Goal: Transaction & Acquisition: Purchase product/service

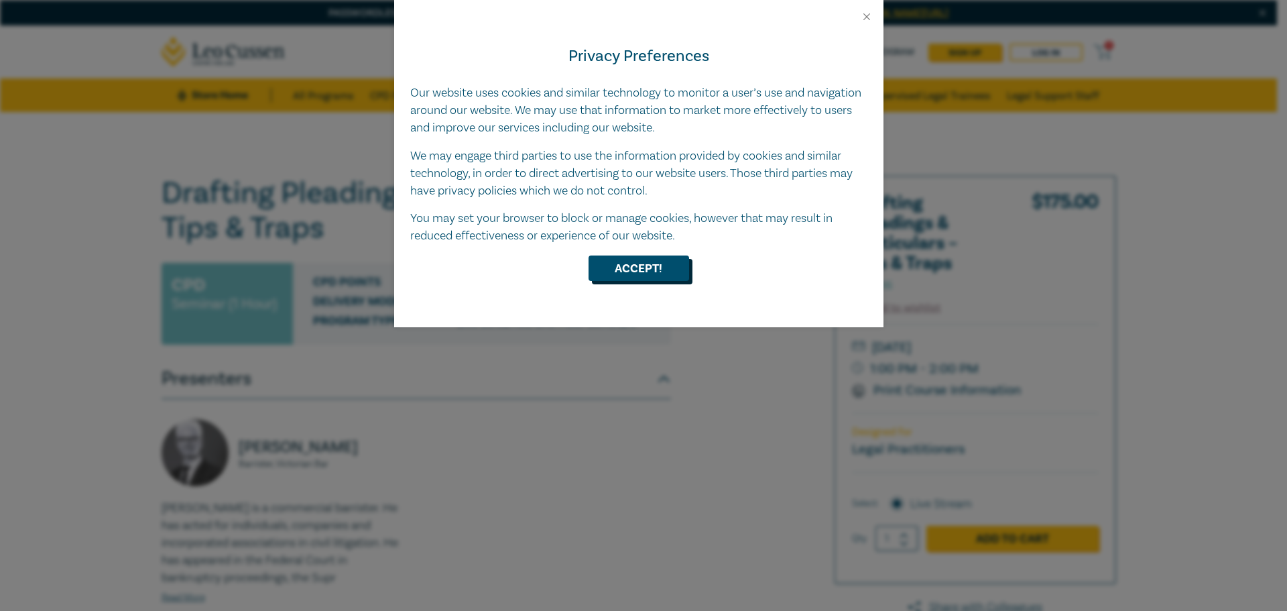
click at [672, 265] on button "Accept!" at bounding box center [639, 267] width 101 height 25
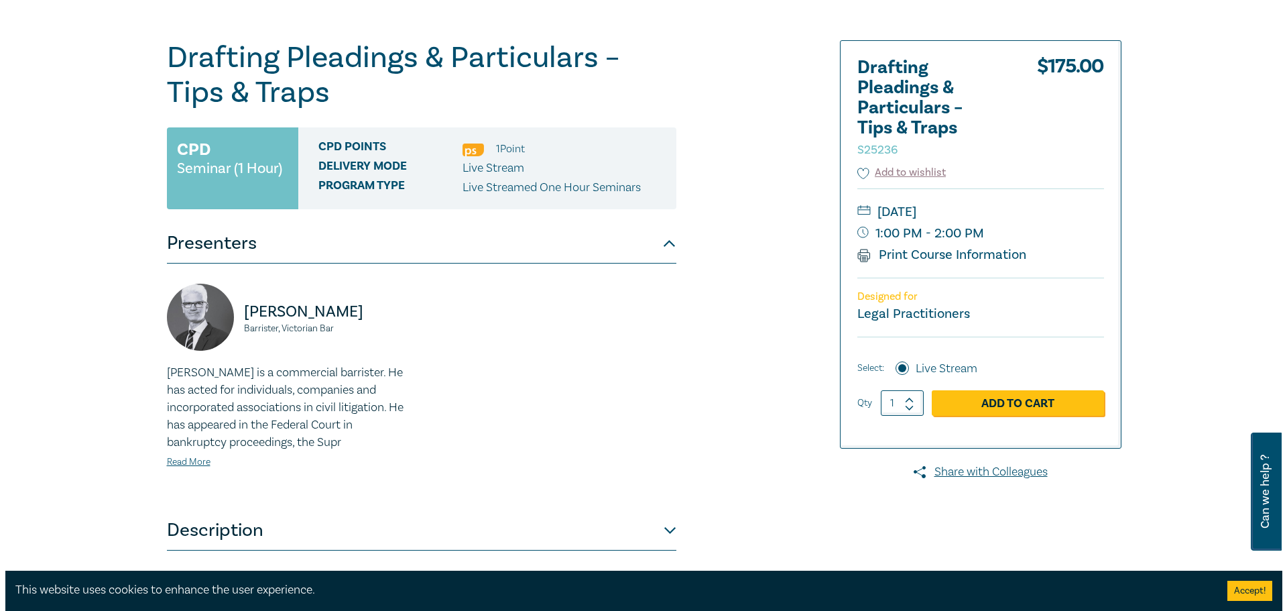
scroll to position [135, 0]
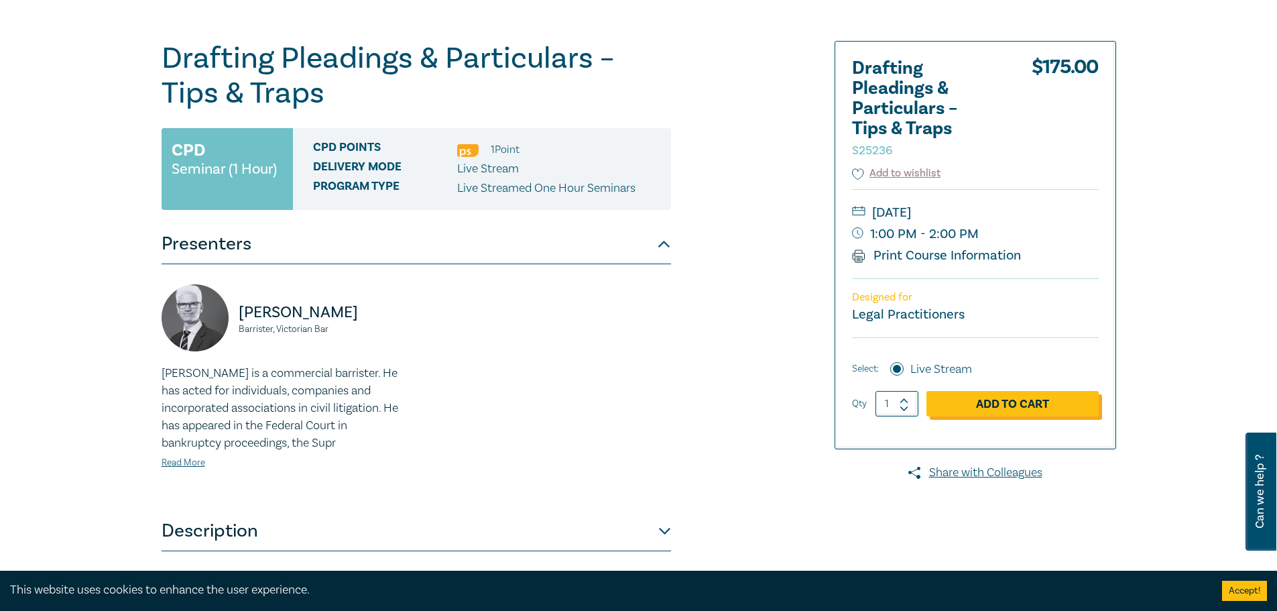
click at [1016, 406] on link "Add to Cart" at bounding box center [1012, 403] width 172 height 25
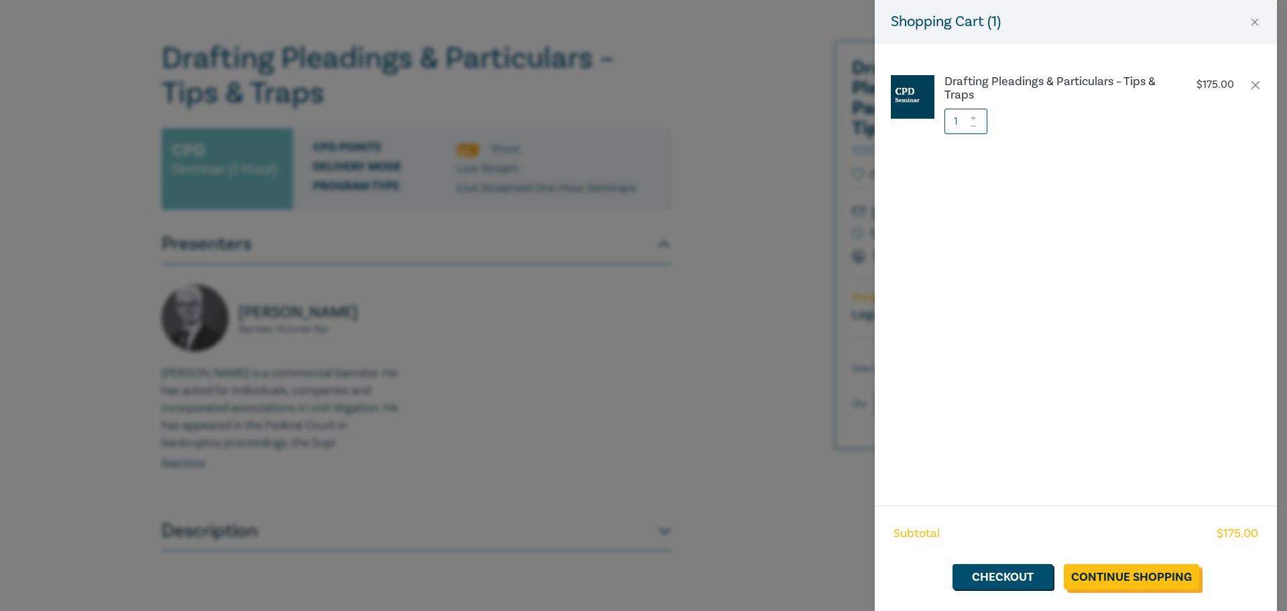
click at [1140, 574] on link "Continue Shopping" at bounding box center [1131, 576] width 135 height 25
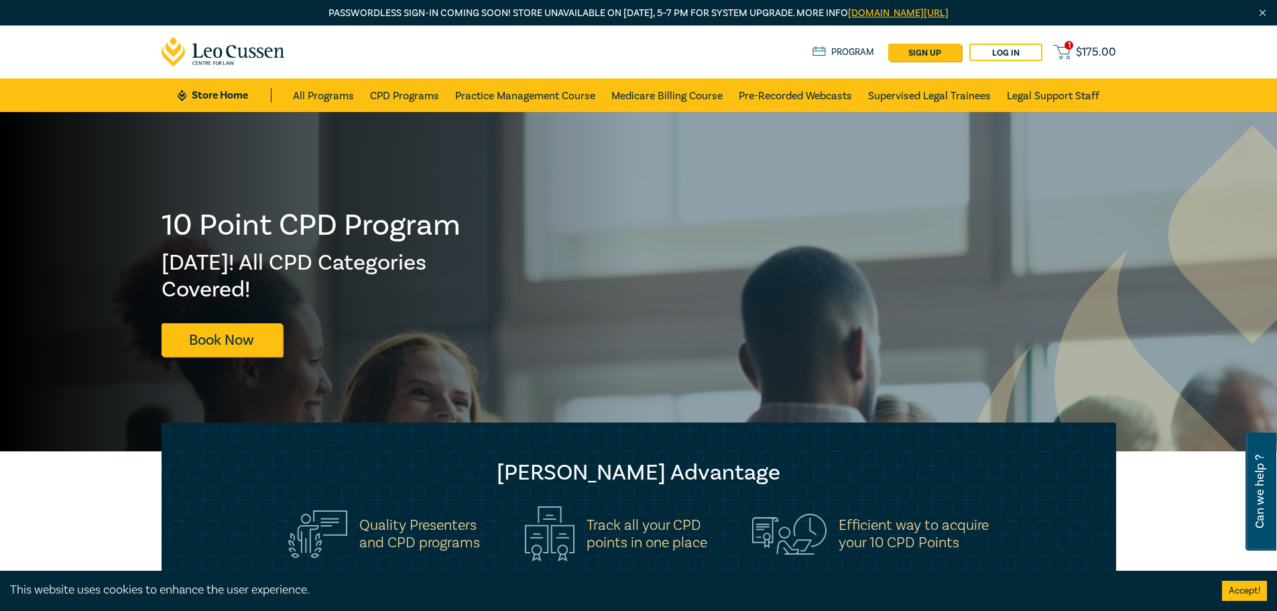
click at [1078, 52] on link "1 $ 175.00" at bounding box center [1084, 52] width 62 height 17
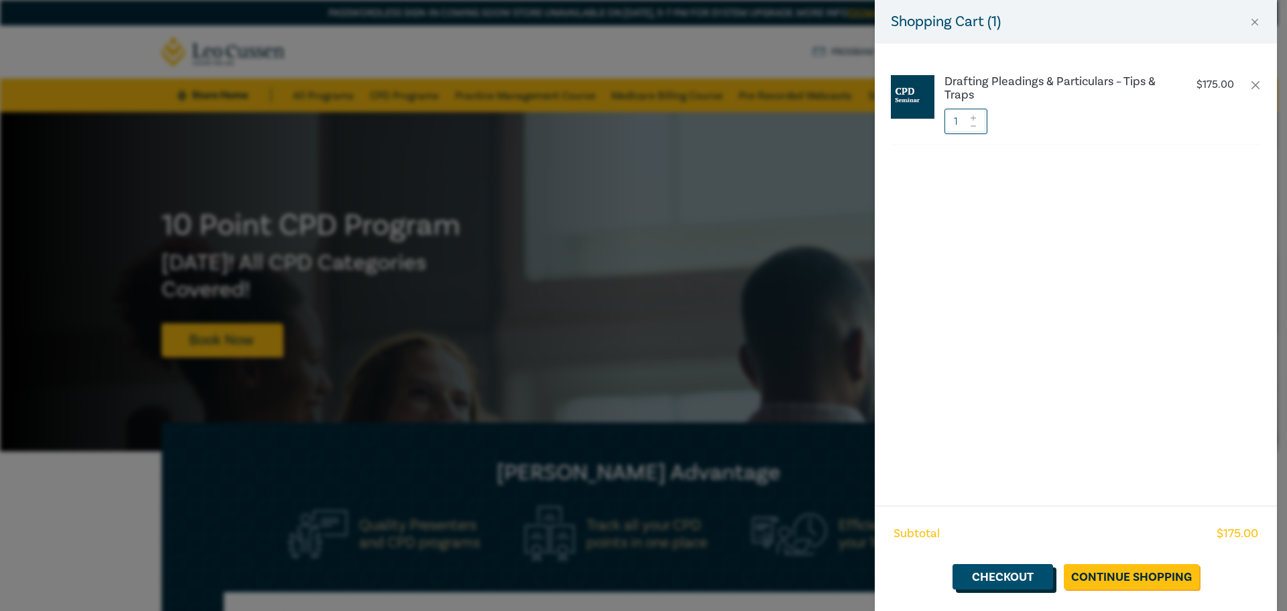
click at [1028, 581] on link "Checkout" at bounding box center [1003, 576] width 101 height 25
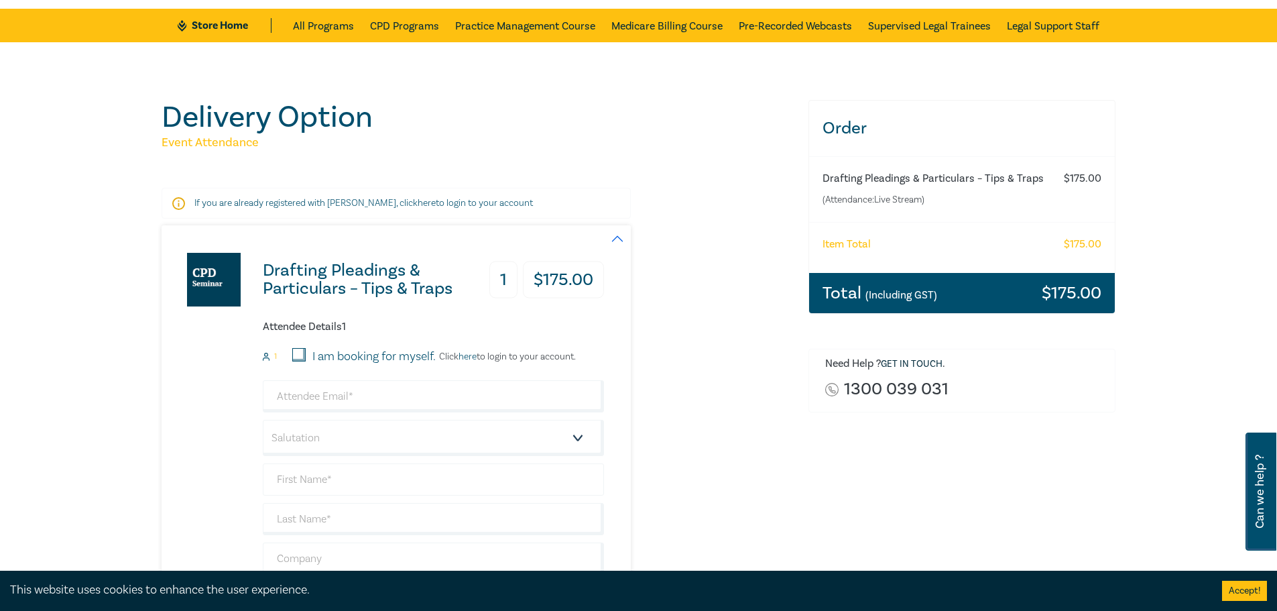
scroll to position [68, 0]
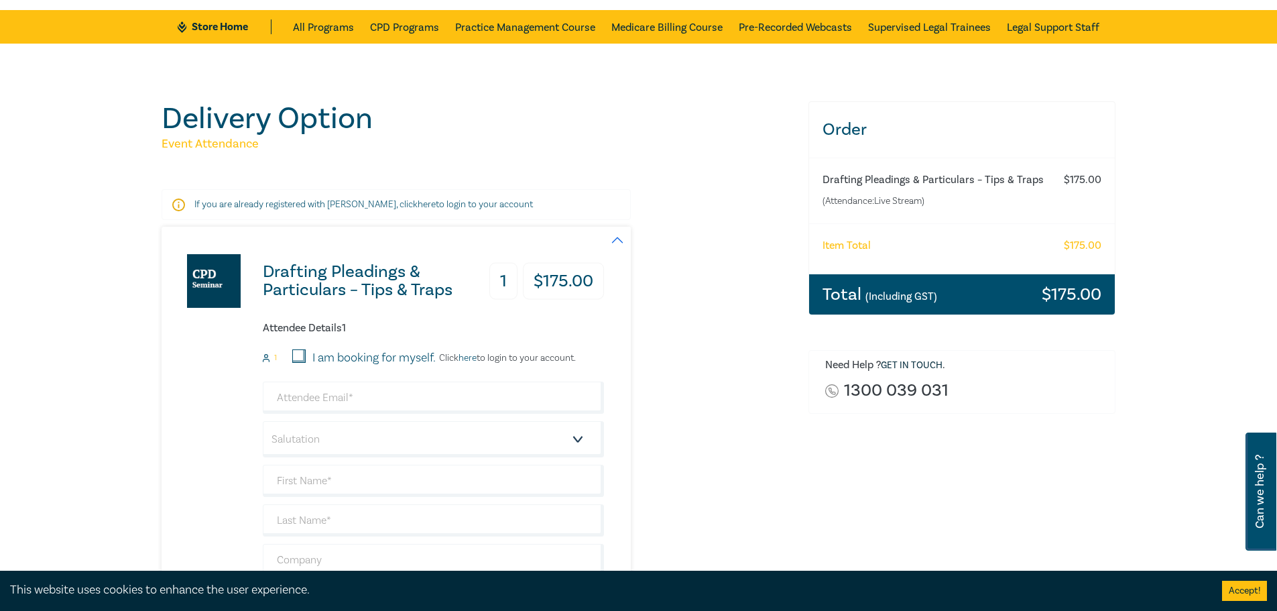
click at [406, 196] on div "If you are already registered with [PERSON_NAME], click here to login to your a…" at bounding box center [396, 204] width 469 height 31
click at [418, 203] on link "here" at bounding box center [427, 204] width 18 height 12
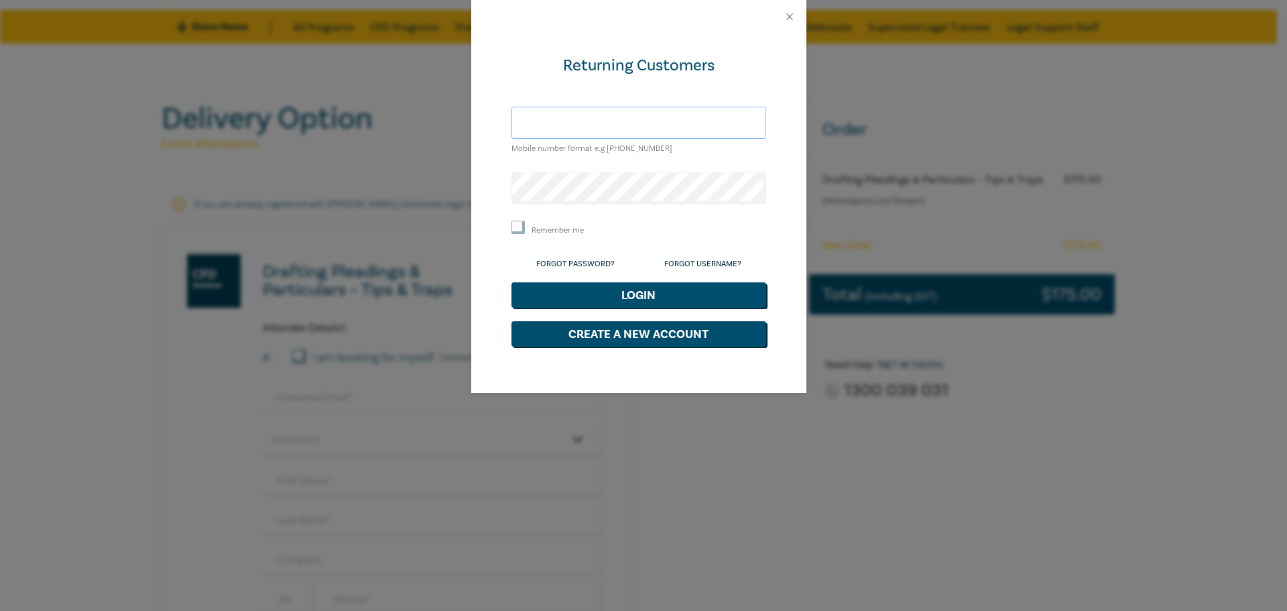
click at [627, 128] on input "text" at bounding box center [638, 123] width 255 height 32
type input "[EMAIL_ADDRESS][DOMAIN_NAME]"
click at [598, 261] on link "Forgot Password?" at bounding box center [575, 264] width 78 height 10
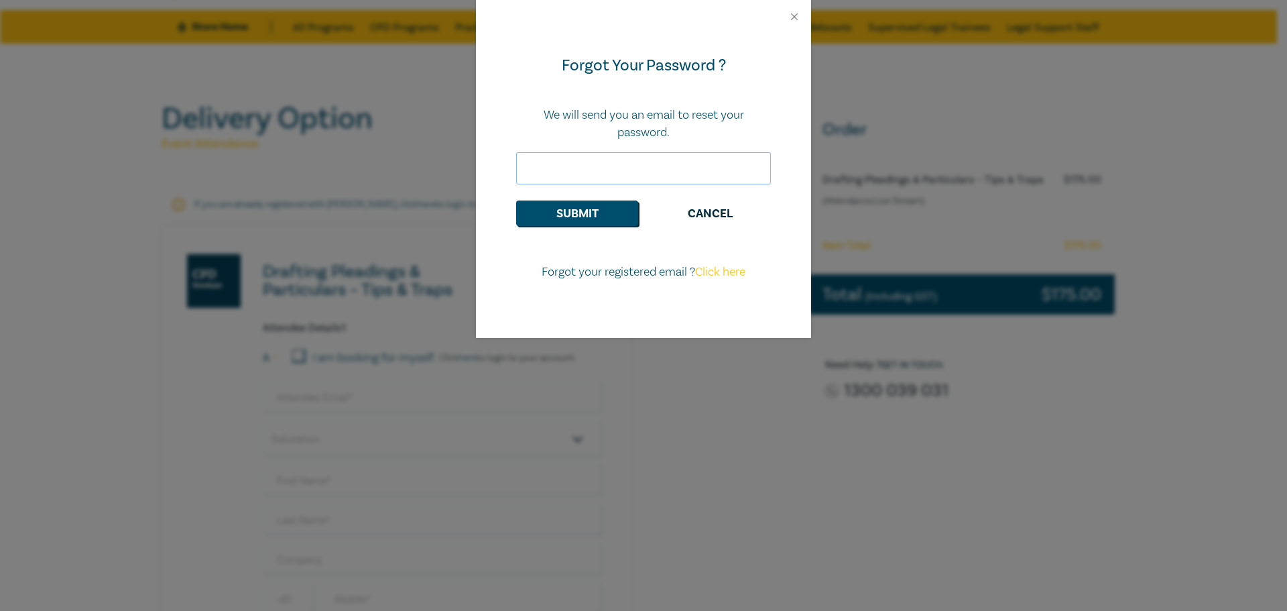
click at [664, 165] on input "email" at bounding box center [643, 168] width 255 height 32
type input "[EMAIL_ADDRESS][DOMAIN_NAME]"
click at [546, 209] on button "Submit" at bounding box center [577, 212] width 122 height 25
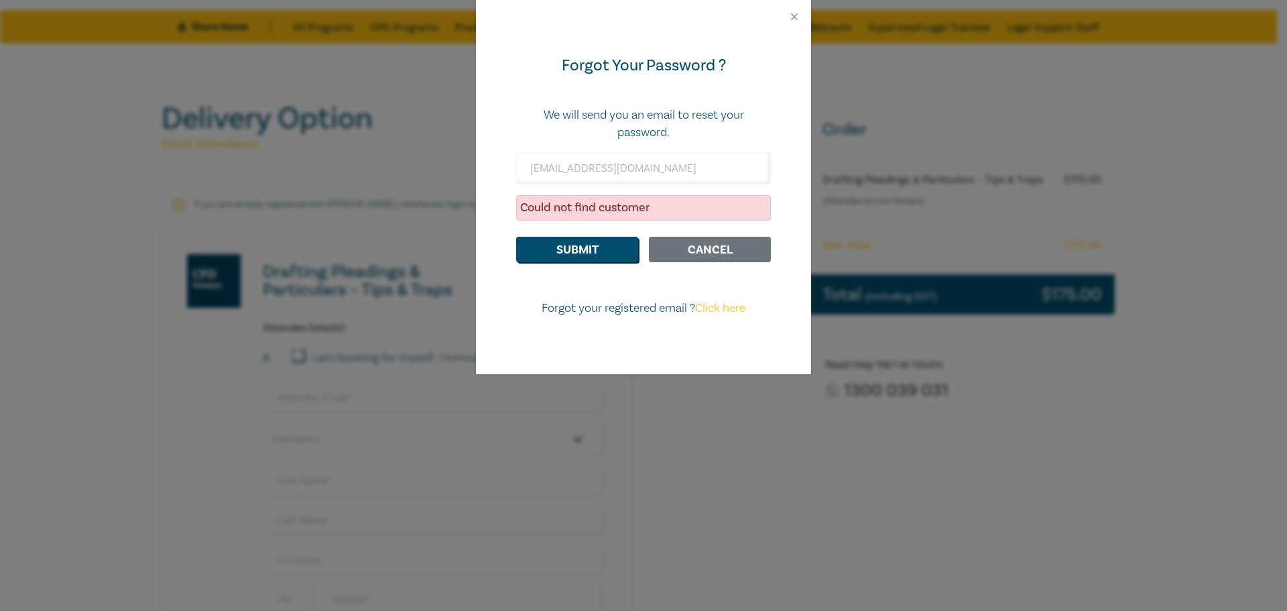
click at [715, 242] on button "Cancel" at bounding box center [710, 249] width 122 height 25
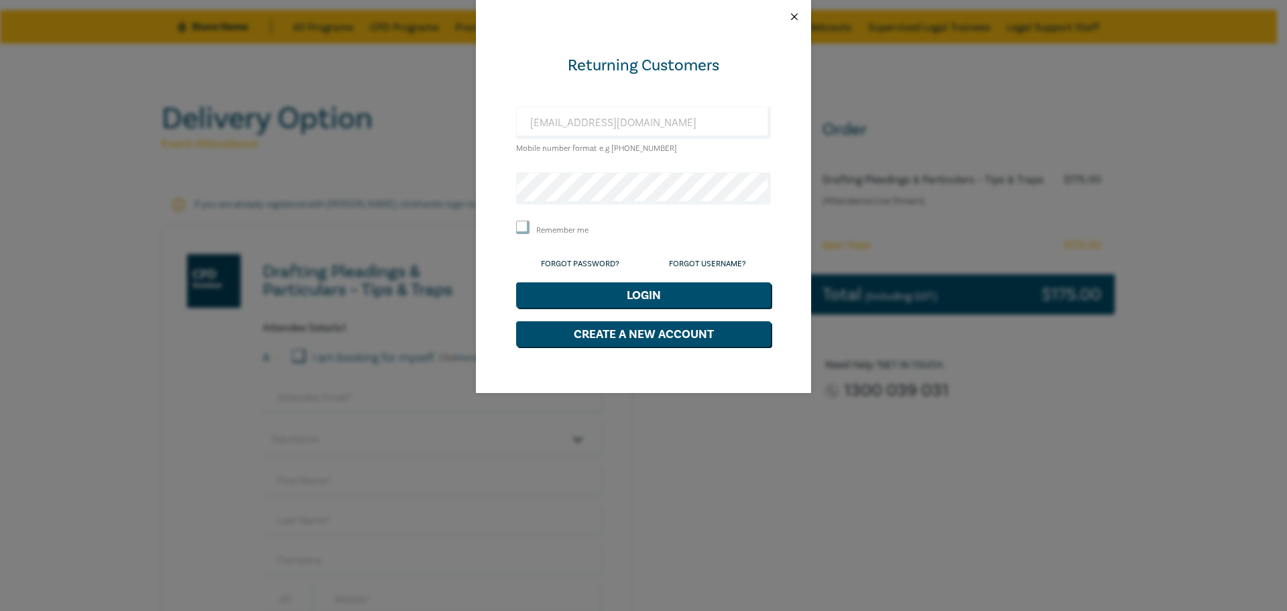
click at [797, 20] on button "Close" at bounding box center [794, 17] width 12 height 12
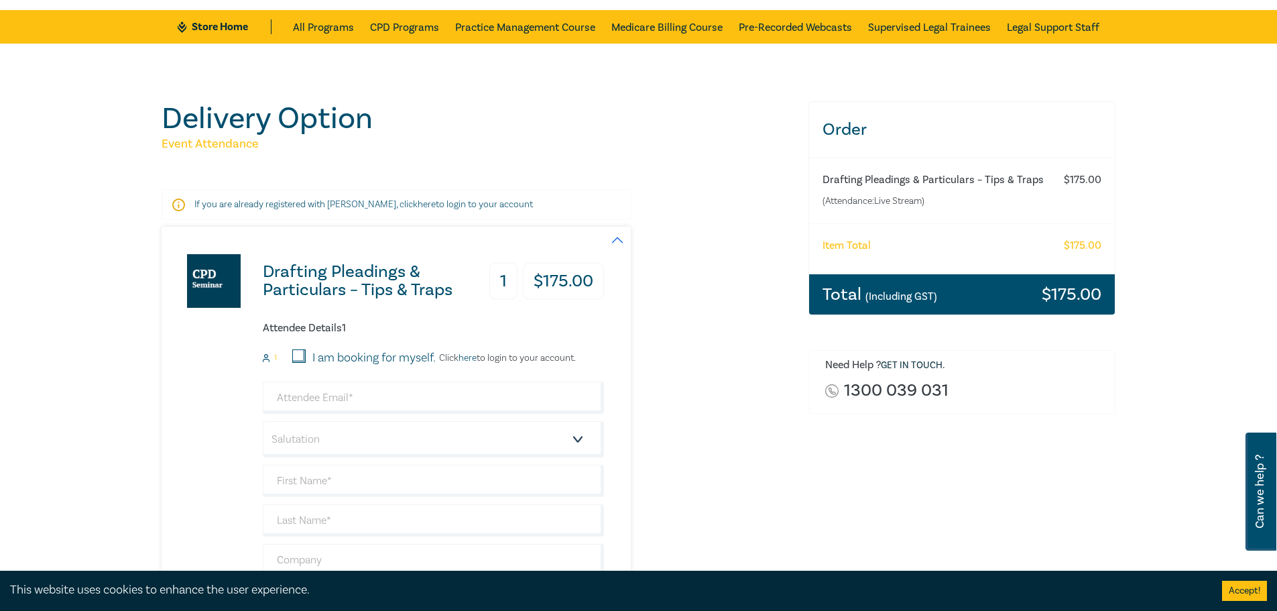
click at [300, 359] on input "I am booking for myself." at bounding box center [298, 355] width 13 height 13
checkbox input "true"
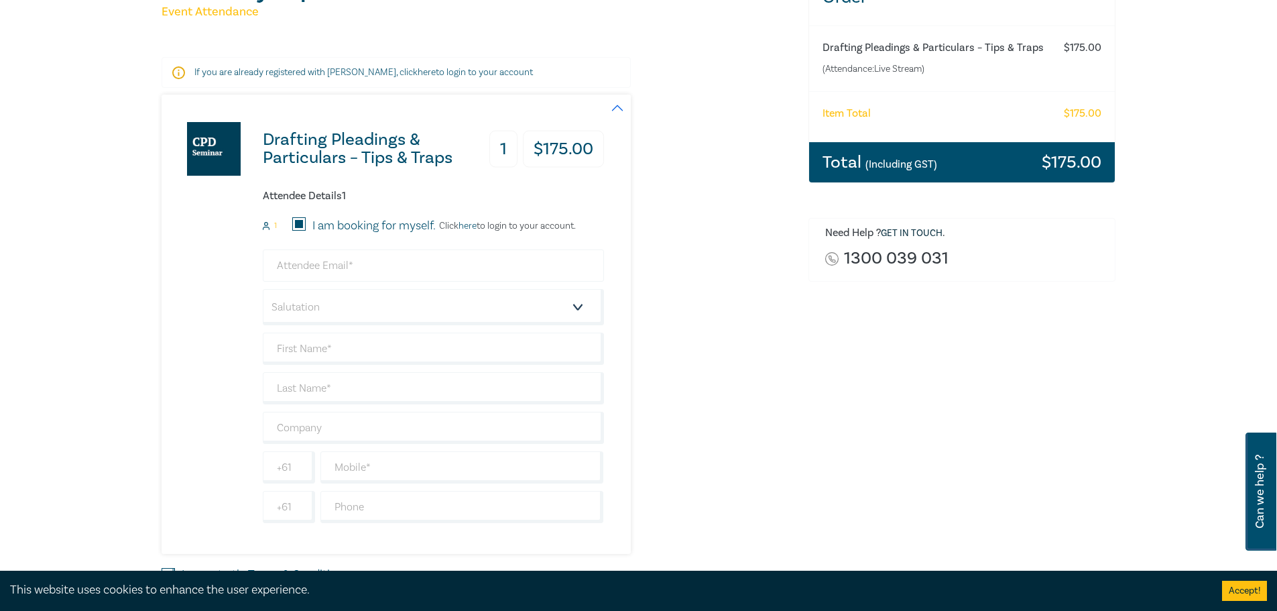
scroll to position [201, 0]
click at [375, 259] on input "email" at bounding box center [433, 265] width 341 height 32
type input "[EMAIL_ADDRESS][DOMAIN_NAME]"
type input "[PERSON_NAME]"
type input "Miletic"
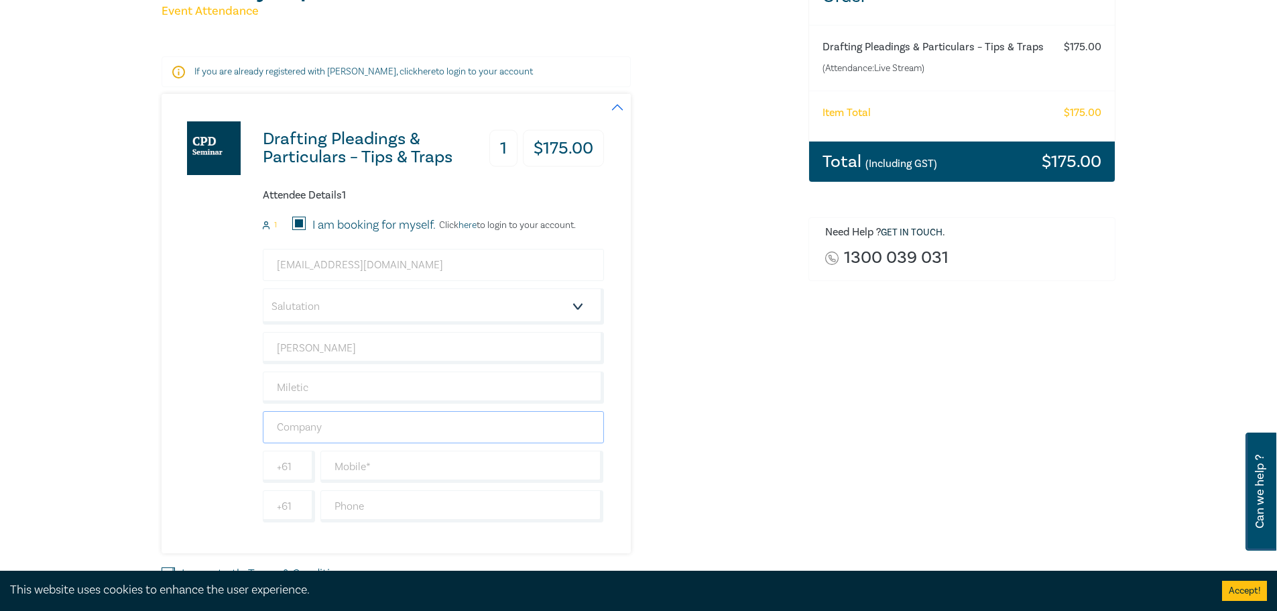
type input "ORANGE COMMERCIAL LAW"
type input "0414385301"
type input "[GEOGRAPHIC_DATA]"
click at [384, 307] on select "Salutation Mr. Mrs. Ms. Miss Dr. Prof. Other" at bounding box center [433, 306] width 341 height 36
select select "Mr."
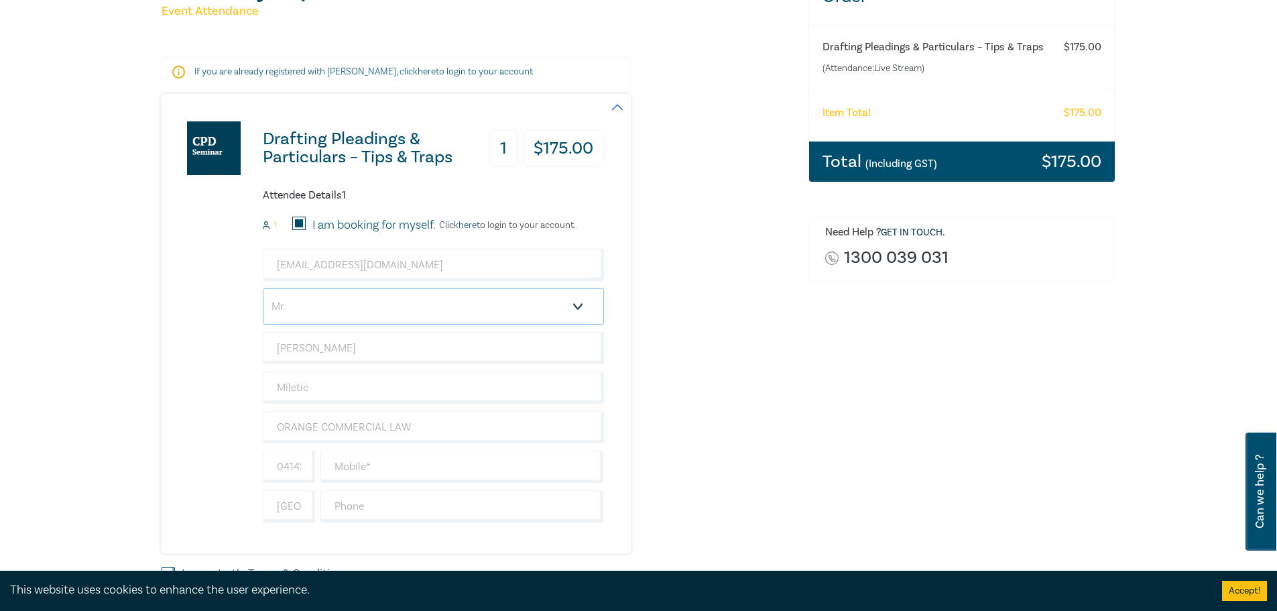
click at [263, 288] on select "Salutation Mr. Mrs. Ms. Miss Dr. Prof. Other" at bounding box center [433, 306] width 341 height 36
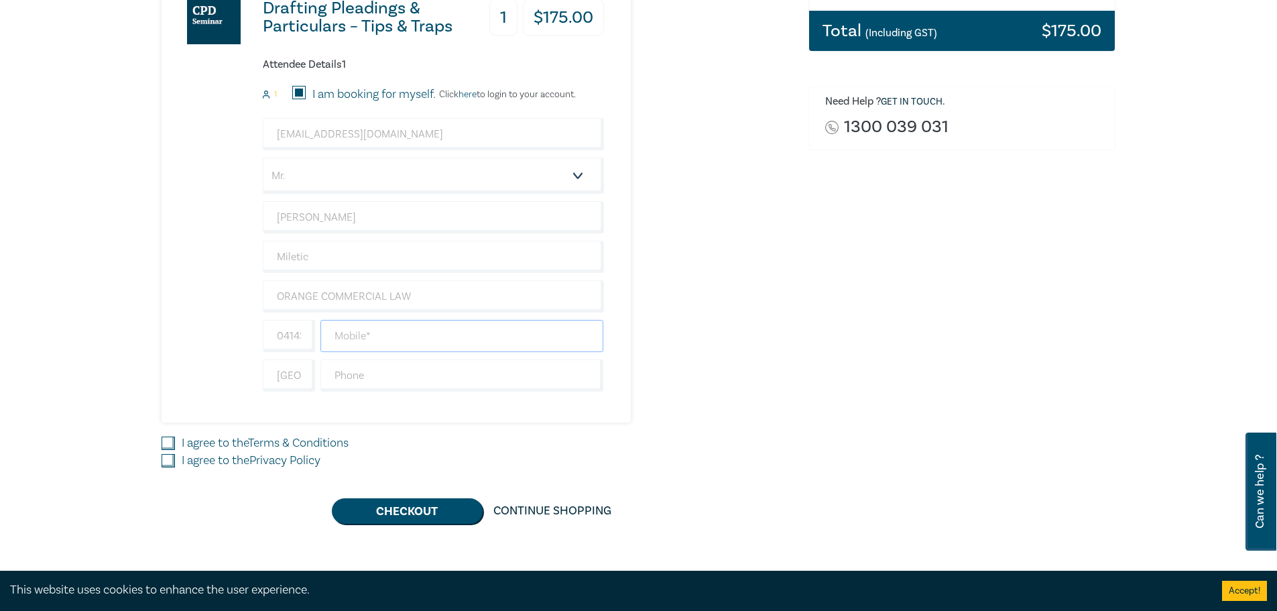
click at [363, 347] on input "text" at bounding box center [462, 336] width 284 height 32
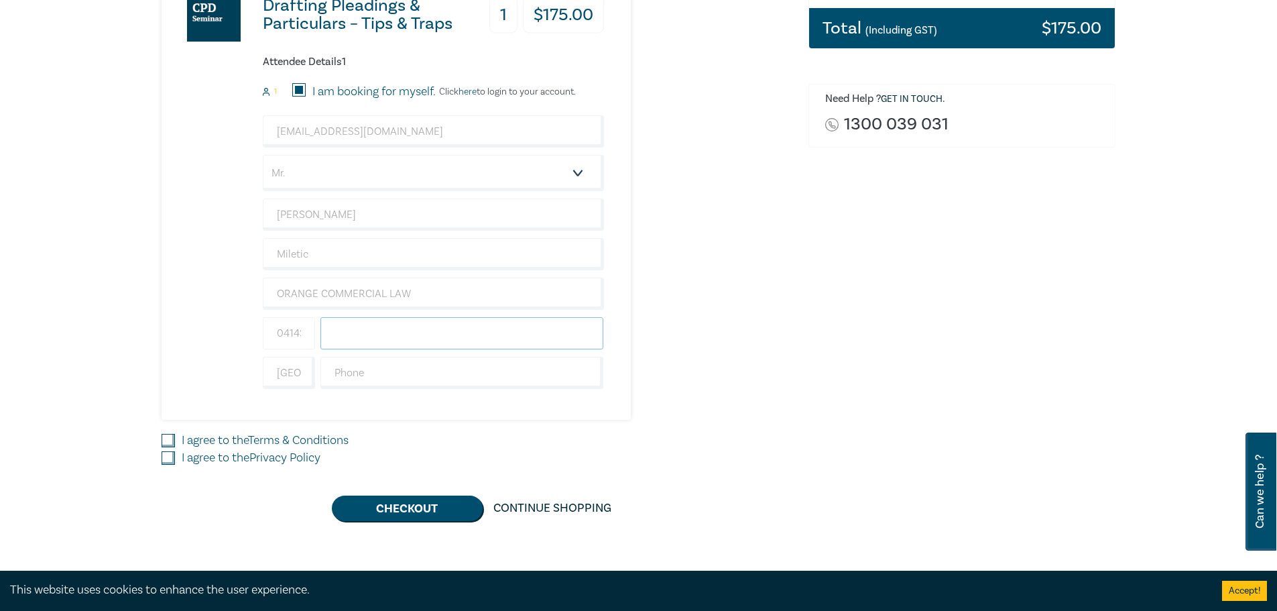
scroll to position [335, 0]
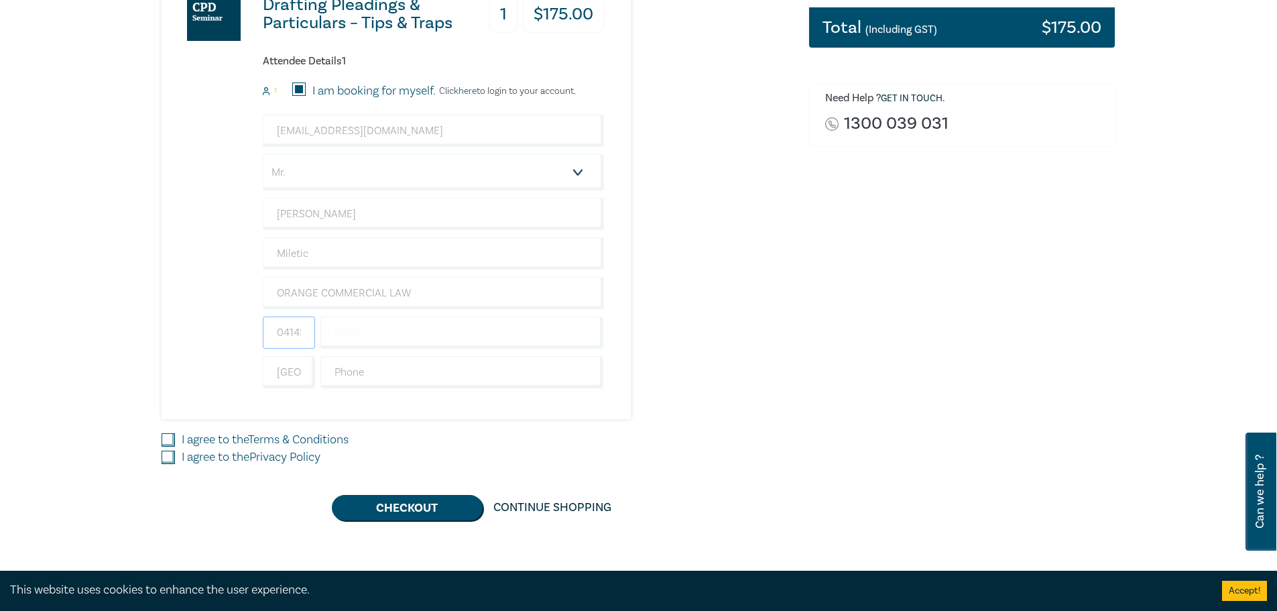
click at [294, 337] on input "0414385301" at bounding box center [289, 332] width 52 height 32
drag, startPoint x: 279, startPoint y: 330, endPoint x: 324, endPoint y: 334, distance: 45.7
click at [328, 333] on div "0414385301" at bounding box center [433, 332] width 347 height 32
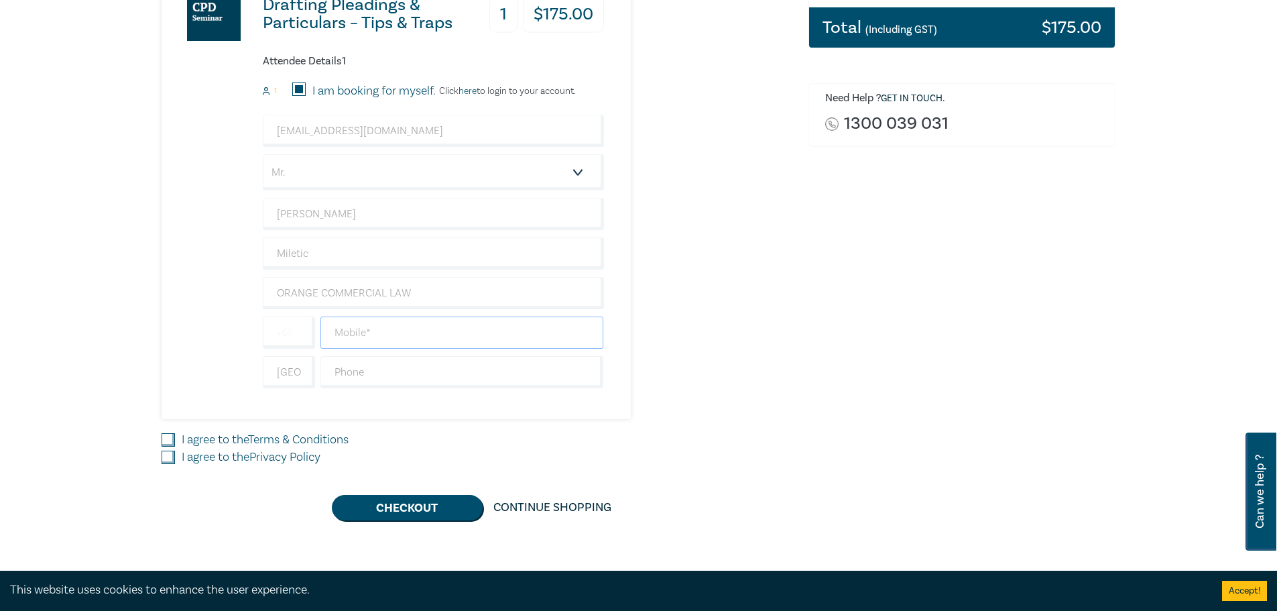
click at [356, 339] on input "text" at bounding box center [462, 332] width 284 height 32
paste input "0414385301"
type input "0414385301"
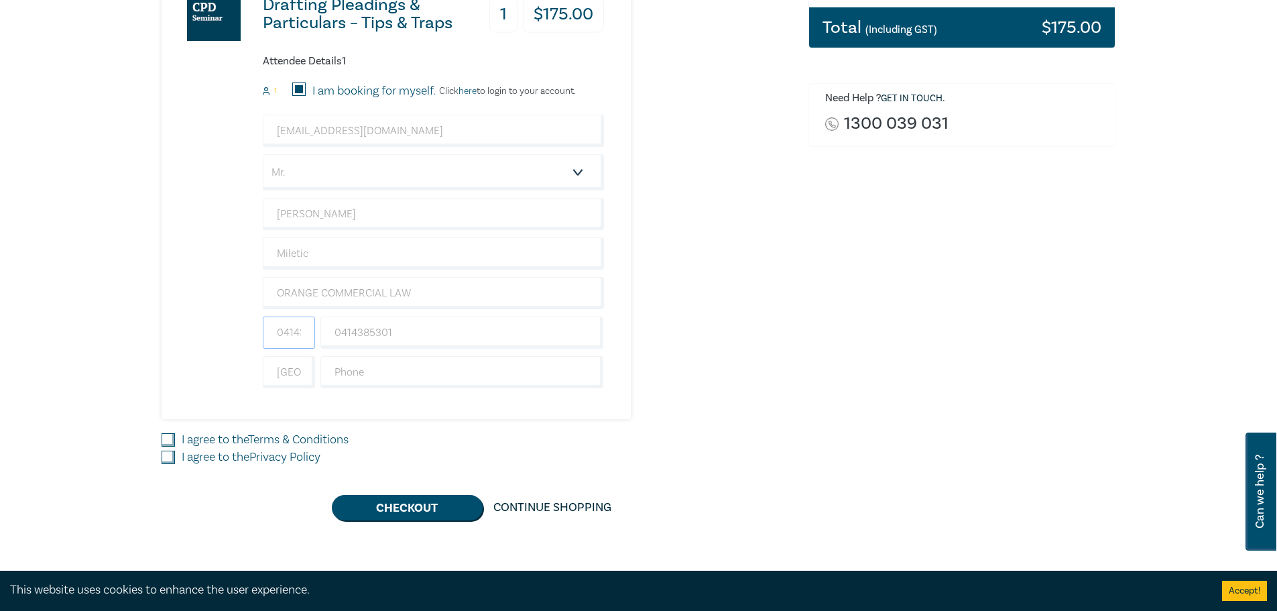
click at [288, 331] on input "0414385301" at bounding box center [289, 332] width 52 height 32
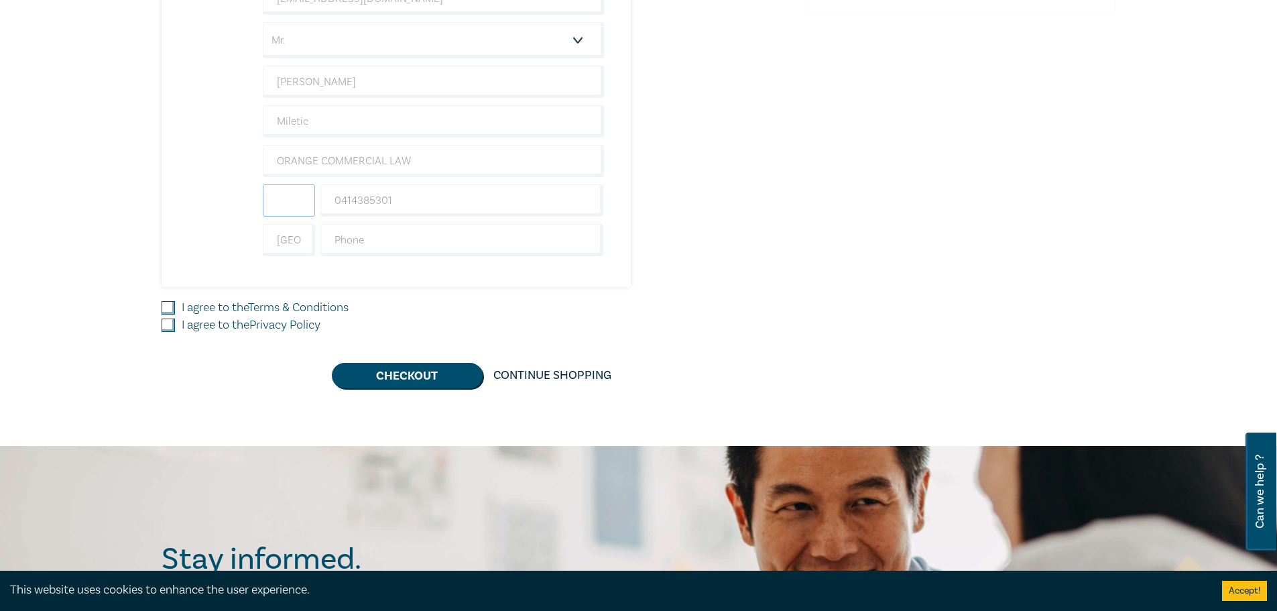
scroll to position [469, 0]
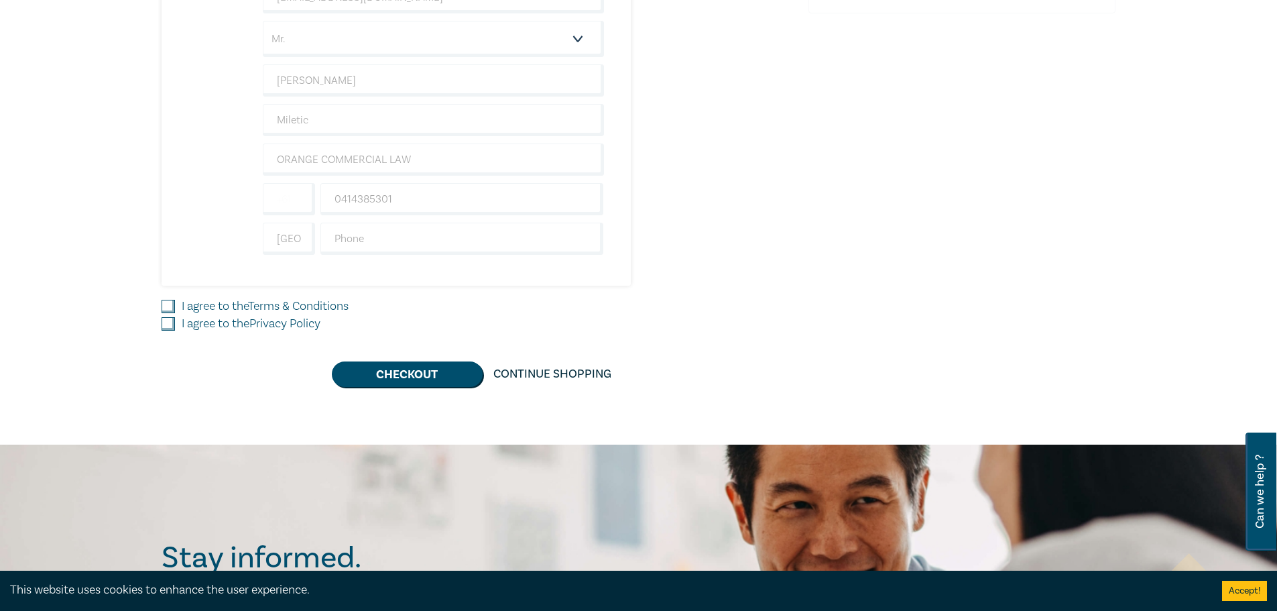
click at [173, 305] on input "I agree to the Terms & Conditions" at bounding box center [168, 306] width 13 height 13
checkbox input "true"
click at [169, 319] on input "I agree to the Privacy Policy" at bounding box center [168, 323] width 13 height 13
checkbox input "true"
click at [377, 373] on button "Checkout" at bounding box center [407, 373] width 151 height 25
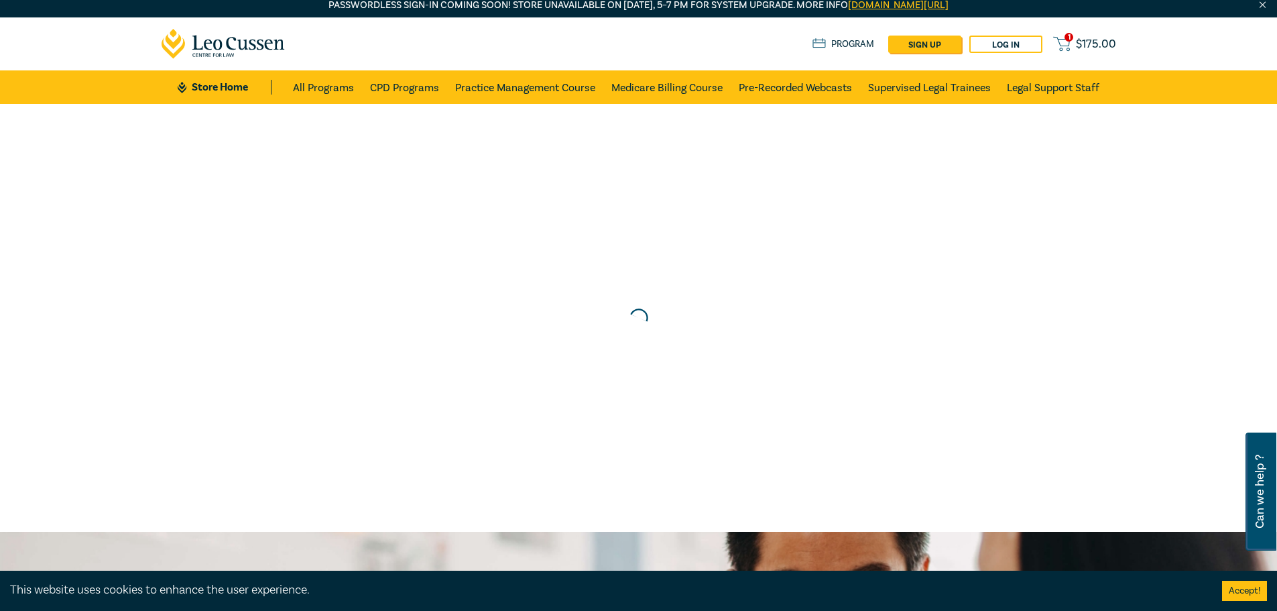
scroll to position [0, 0]
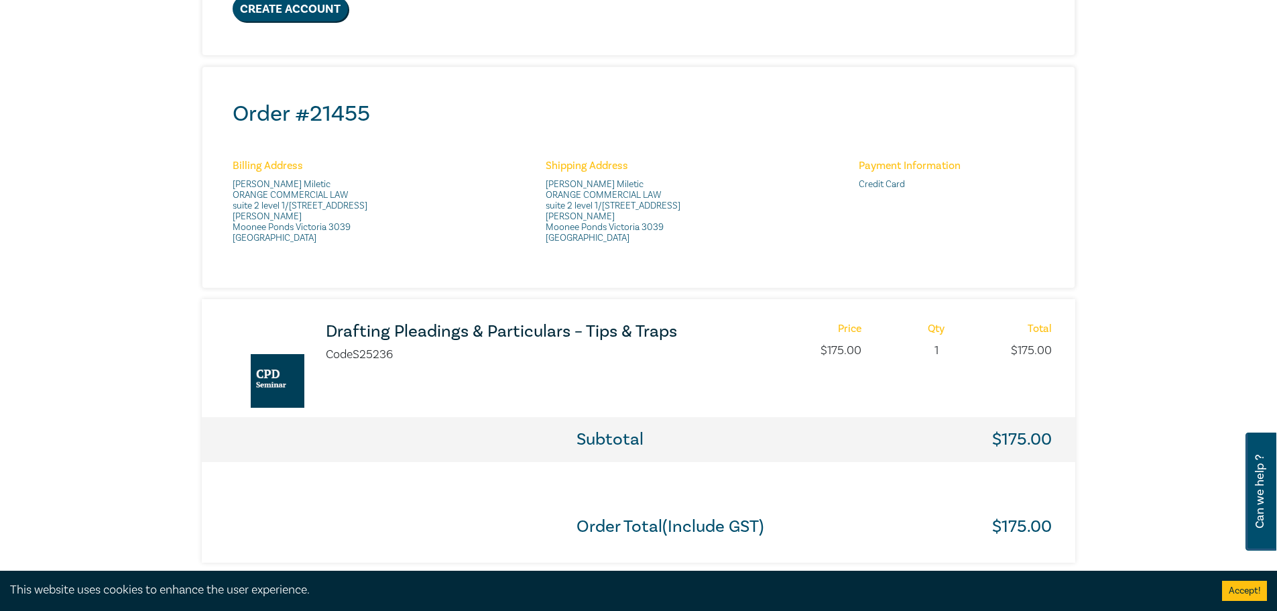
scroll to position [67, 0]
